Goal: Task Accomplishment & Management: Complete application form

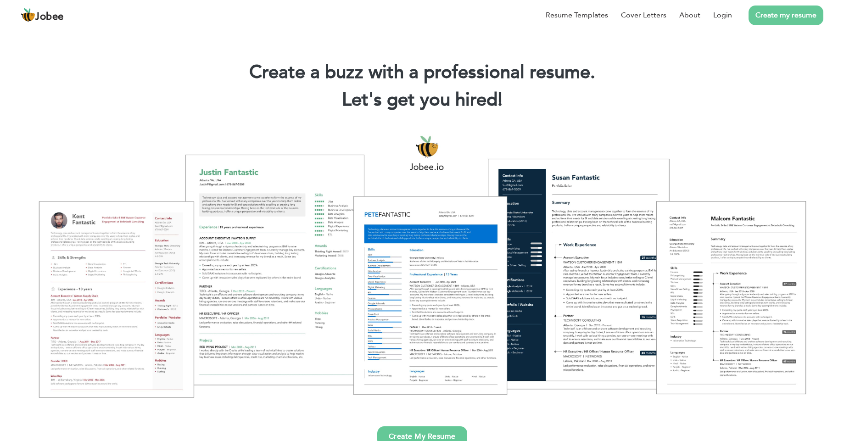
click at [772, 16] on link "Create my resume" at bounding box center [786, 16] width 75 height 20
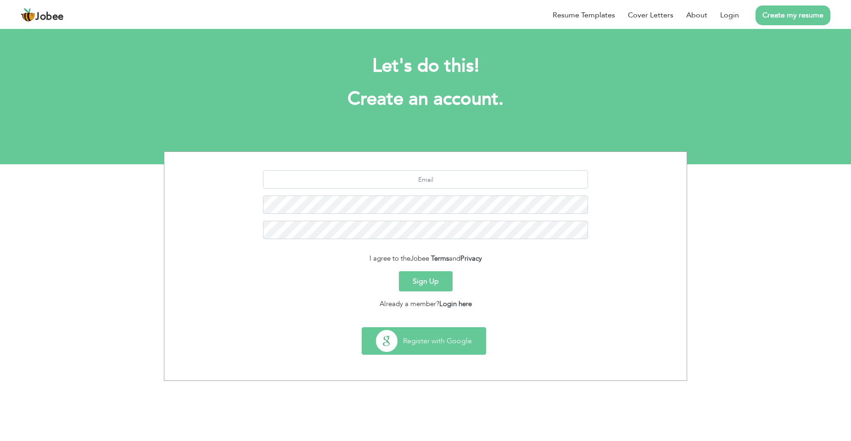
click at [437, 337] on button "Register with Google" at bounding box center [424, 341] width 124 height 27
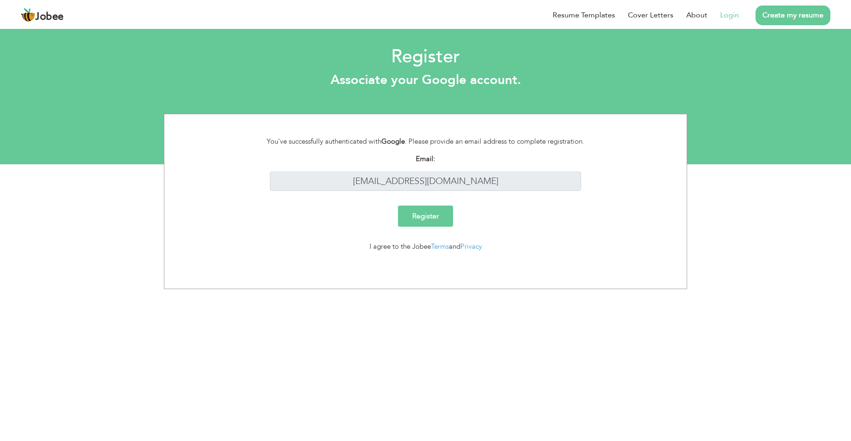
click at [421, 225] on input "Register" at bounding box center [425, 216] width 55 height 21
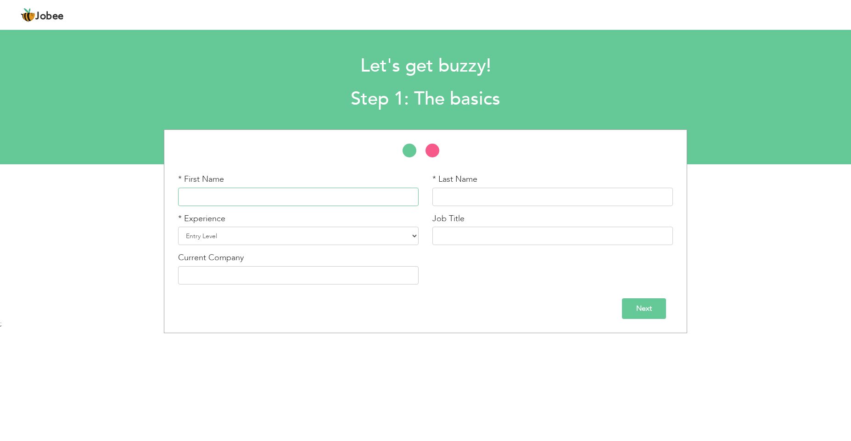
click at [319, 189] on input "text" at bounding box center [298, 197] width 241 height 18
type input "Amna Ehtsham"
select select "3"
click at [178, 227] on select "Entry Level Less than 1 Year 1 Year 2 Years 3 Years 4 Years 5 Years 6 Years 7 Y…" at bounding box center [298, 236] width 241 height 18
click at [337, 199] on input "Amna Ehtsham" at bounding box center [298, 197] width 241 height 18
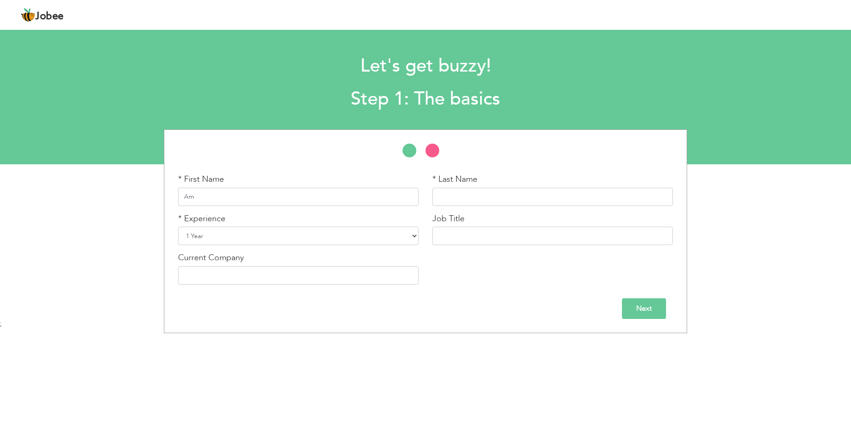
type input "A"
type input "Muhammad Ammar"
click at [502, 191] on input "text" at bounding box center [553, 197] width 241 height 18
type input "Malik"
click at [466, 238] on input "text" at bounding box center [553, 236] width 241 height 18
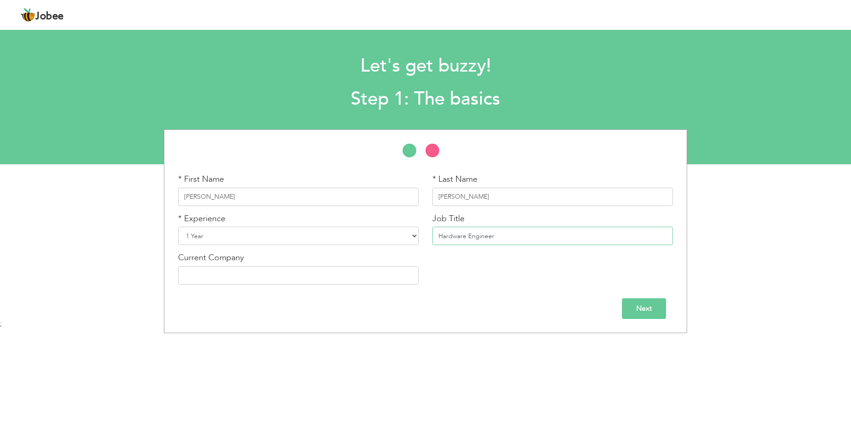
type input "Hardware Engineer"
click at [374, 274] on input "text" at bounding box center [298, 275] width 241 height 18
type input "Dreambig Semiconductor"
click at [633, 302] on input "Next" at bounding box center [644, 308] width 44 height 21
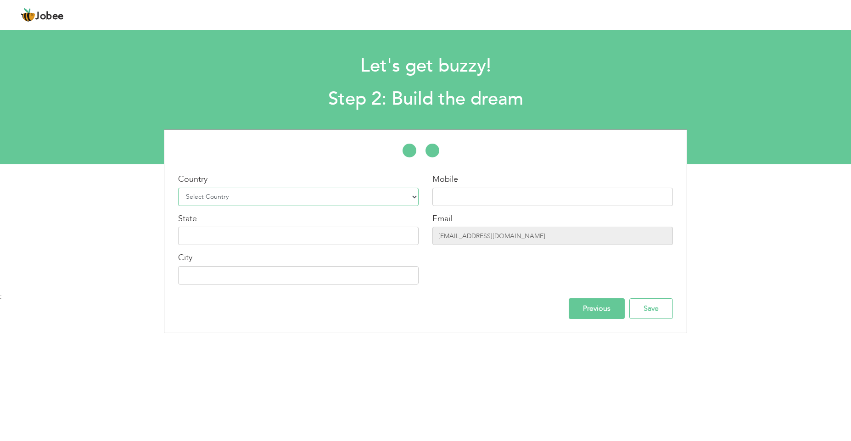
select select "166"
click at [271, 201] on select "Select Country Afghanistan Albania Algeria American Samoa Andorra Angola Anguil…" at bounding box center [298, 197] width 241 height 18
click at [473, 192] on input "text" at bounding box center [553, 197] width 241 height 18
type input "03340045913"
type input "Lahore"
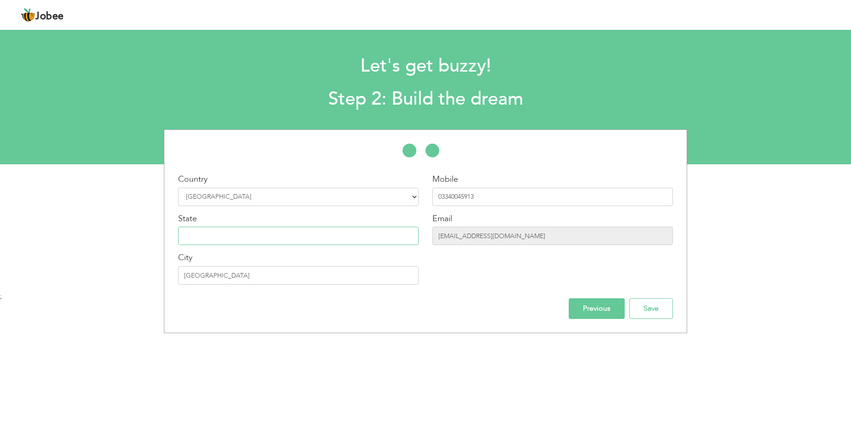
click at [325, 232] on input "text" at bounding box center [298, 236] width 241 height 18
type input "Punjab"
click at [652, 306] on input "Save" at bounding box center [652, 308] width 44 height 21
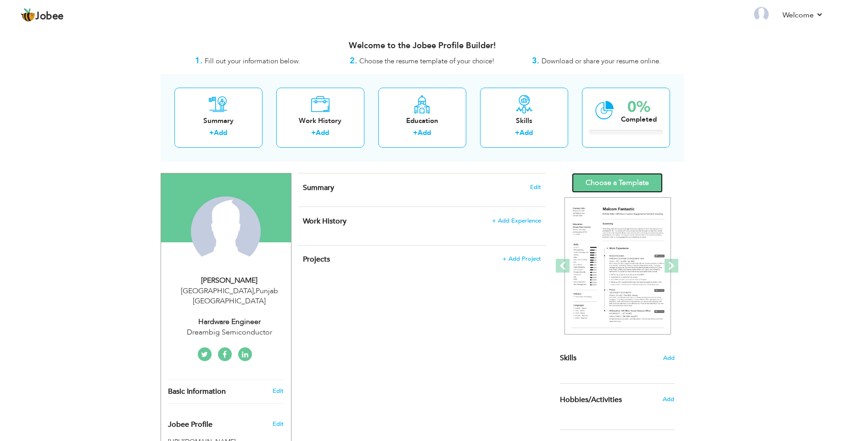
click at [619, 185] on link "Choose a Template" at bounding box center [617, 183] width 91 height 20
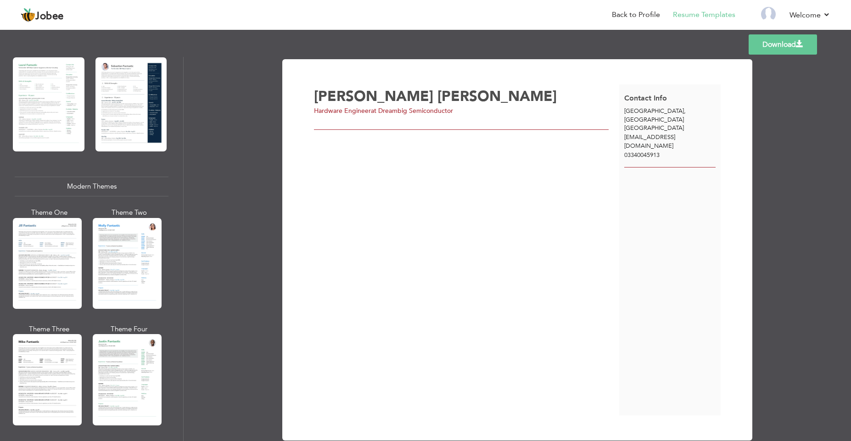
scroll to position [309, 0]
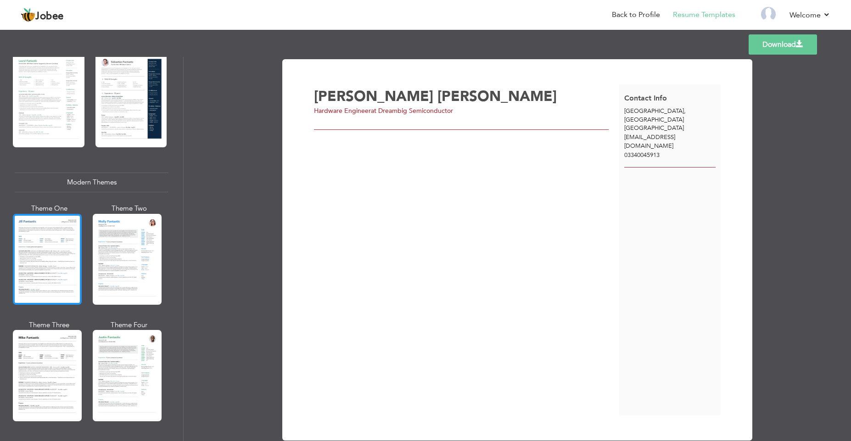
click at [66, 245] on div at bounding box center [47, 259] width 69 height 91
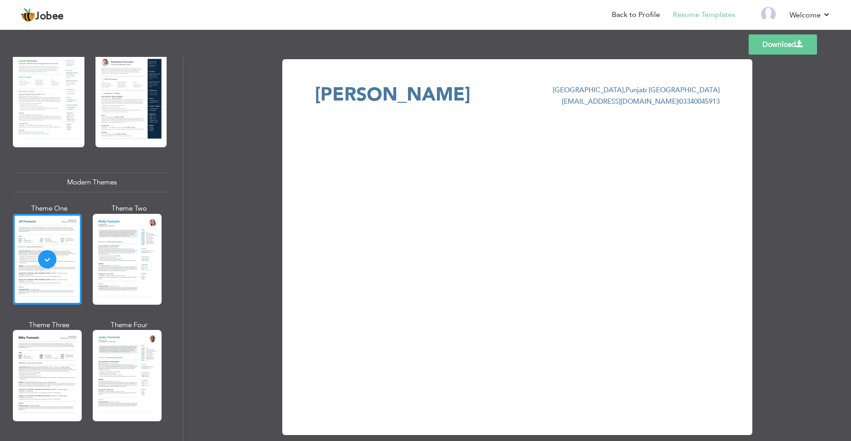
click at [452, 95] on span "[PERSON_NAME]" at bounding box center [393, 95] width 156 height 26
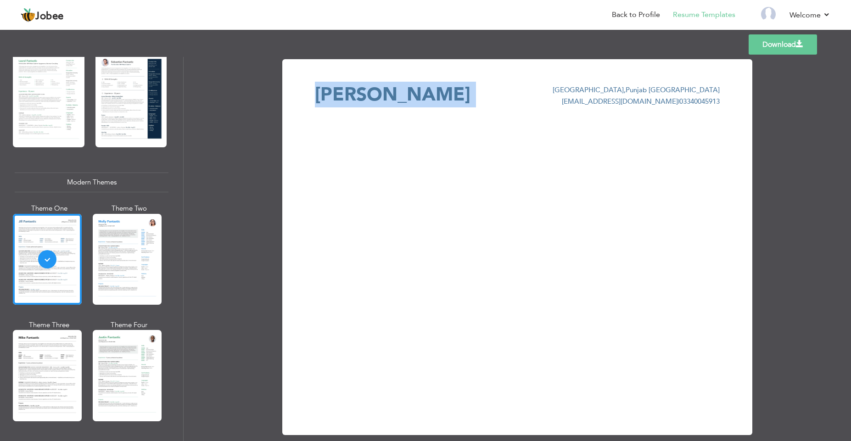
click at [452, 95] on span "Muhammad Ammar Malik" at bounding box center [393, 95] width 156 height 26
click at [399, 167] on div "Download Muhammad Ammar Malik Lahore , Punjab Pakistan ammar4tech.officelaptop@…" at bounding box center [517, 247] width 438 height 353
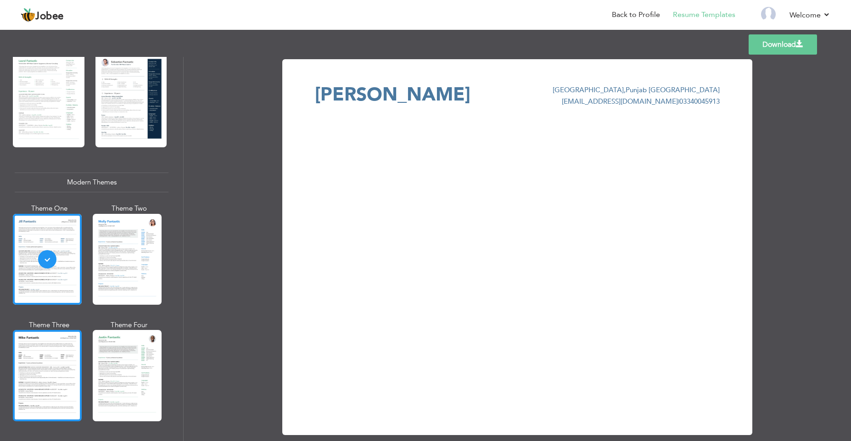
click at [52, 346] on div at bounding box center [47, 375] width 69 height 91
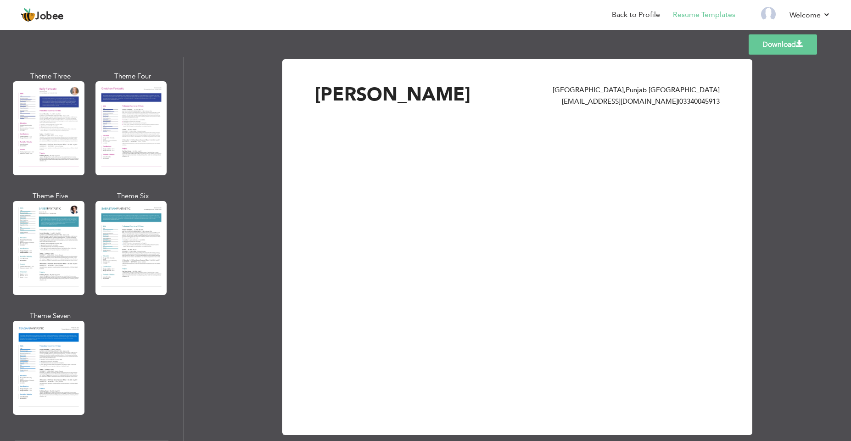
scroll to position [1235, 0]
